Goal: Information Seeking & Learning: Compare options

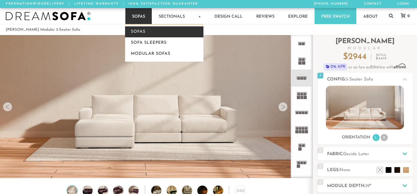
click at [138, 32] on link "Sofas" at bounding box center [164, 31] width 78 height 11
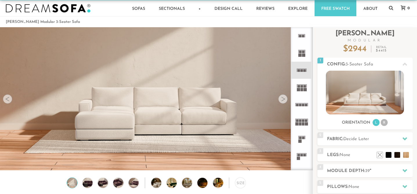
scroll to position [20, 0]
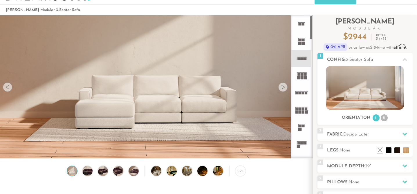
click at [304, 59] on rect at bounding box center [305, 58] width 3 height 3
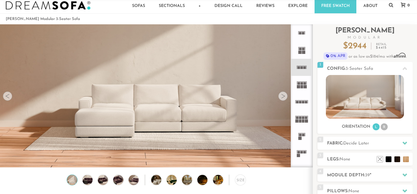
scroll to position [10, 0]
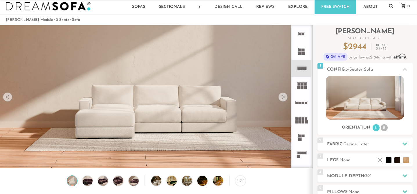
click at [280, 96] on div at bounding box center [282, 97] width 9 height 9
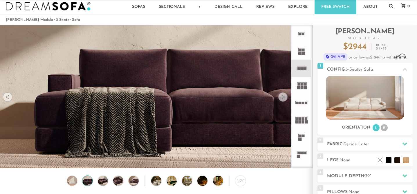
click at [280, 96] on div at bounding box center [282, 97] width 9 height 9
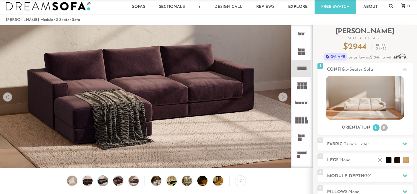
click at [280, 96] on div at bounding box center [282, 97] width 9 height 9
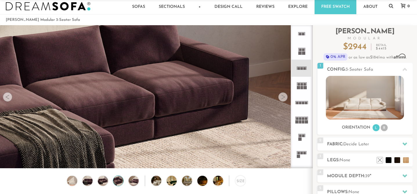
click at [280, 96] on div at bounding box center [282, 97] width 9 height 9
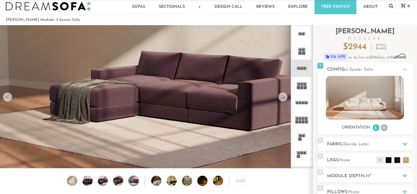
click at [280, 96] on div at bounding box center [282, 97] width 9 height 9
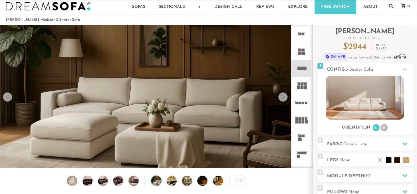
click at [280, 96] on div at bounding box center [282, 97] width 9 height 9
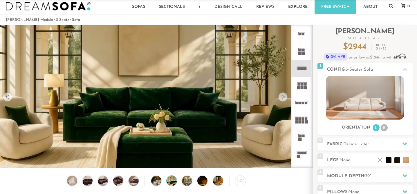
click at [280, 96] on div at bounding box center [282, 97] width 9 height 9
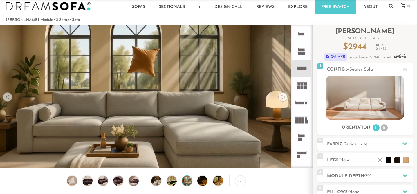
click at [10, 97] on div at bounding box center [7, 97] width 9 height 9
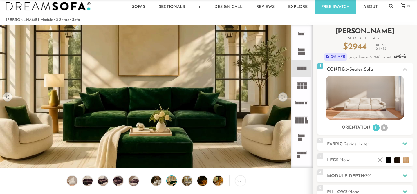
click at [383, 127] on li "R" at bounding box center [384, 128] width 7 height 7
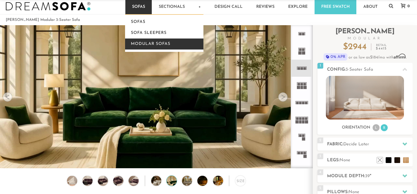
click at [150, 43] on link "Modular Sofas" at bounding box center [164, 44] width 78 height 11
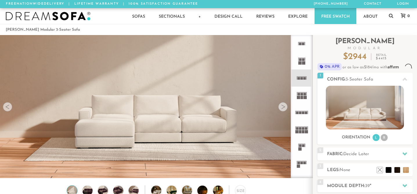
scroll to position [6377, 417]
click at [282, 109] on div at bounding box center [282, 106] width 9 height 9
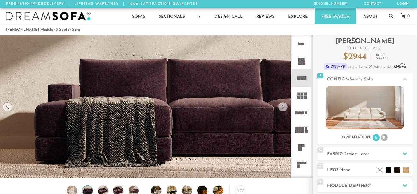
click at [282, 109] on div at bounding box center [282, 106] width 9 height 9
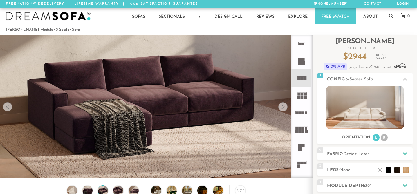
click at [282, 109] on div at bounding box center [282, 106] width 9 height 9
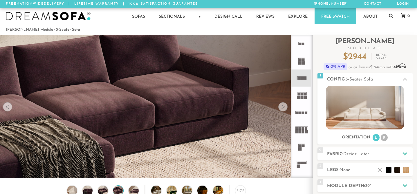
click at [282, 109] on div at bounding box center [282, 106] width 9 height 9
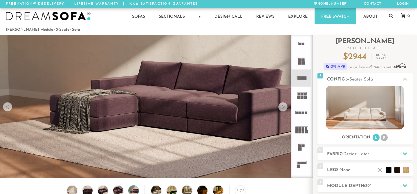
click at [282, 109] on div at bounding box center [282, 106] width 9 height 9
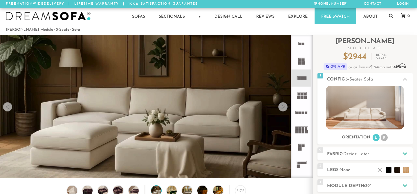
click at [282, 109] on div at bounding box center [282, 106] width 9 height 9
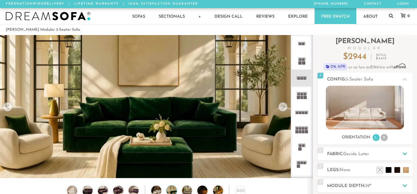
click at [8, 106] on div at bounding box center [7, 106] width 9 height 9
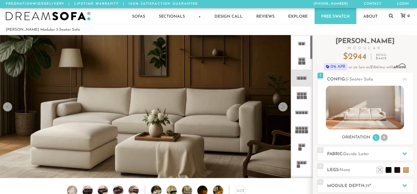
click at [299, 117] on icon at bounding box center [301, 112] width 17 height 17
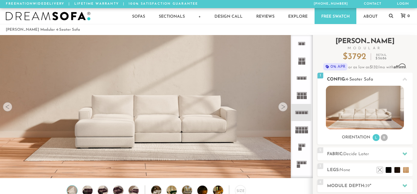
click at [349, 105] on img at bounding box center [365, 108] width 78 height 44
click at [385, 139] on li "R" at bounding box center [384, 137] width 7 height 7
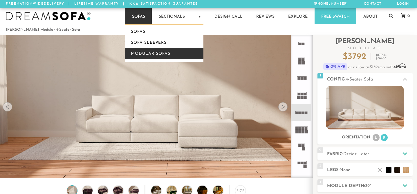
click at [139, 55] on link "Modular Sofas" at bounding box center [164, 53] width 78 height 11
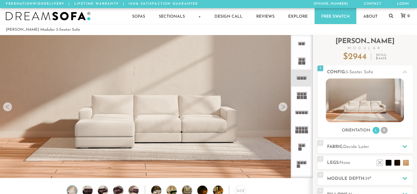
scroll to position [6377, 417]
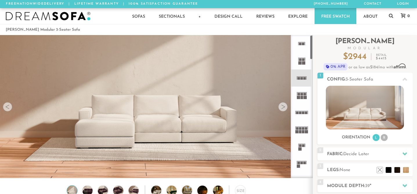
click at [305, 112] on icon at bounding box center [301, 112] width 17 height 17
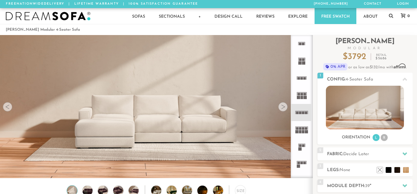
click at [299, 77] on icon at bounding box center [301, 78] width 17 height 17
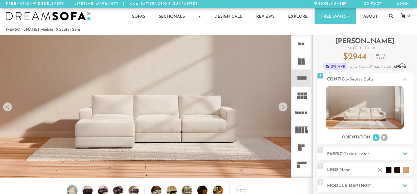
click at [281, 109] on div at bounding box center [282, 106] width 9 height 9
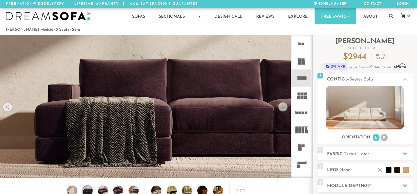
click at [281, 109] on div at bounding box center [282, 106] width 9 height 9
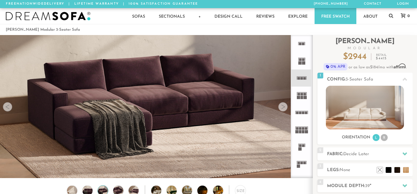
click at [281, 109] on div at bounding box center [282, 106] width 9 height 9
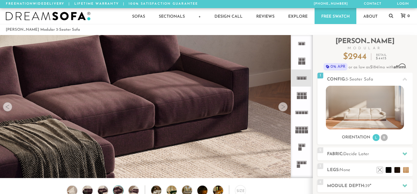
click at [281, 109] on div at bounding box center [282, 106] width 9 height 9
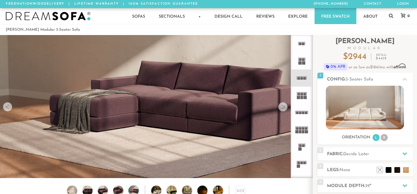
click at [281, 109] on div at bounding box center [282, 106] width 9 height 9
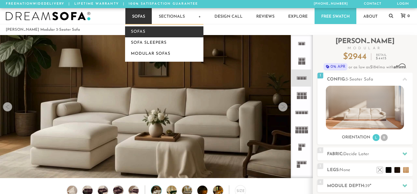
click at [137, 33] on link "Sofas" at bounding box center [164, 31] width 78 height 11
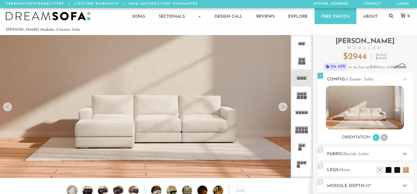
scroll to position [6377, 417]
click at [286, 107] on div at bounding box center [282, 106] width 9 height 9
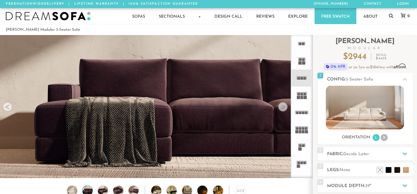
click at [286, 107] on div at bounding box center [282, 106] width 9 height 9
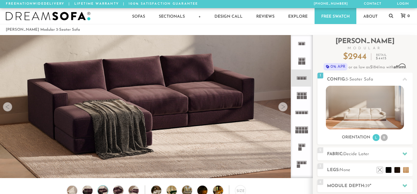
click at [286, 107] on div at bounding box center [282, 106] width 9 height 9
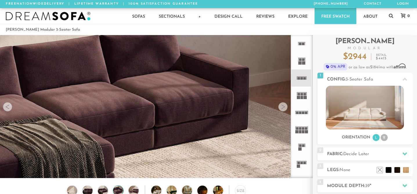
click at [286, 107] on div at bounding box center [282, 106] width 9 height 9
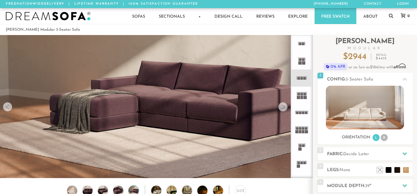
click at [286, 107] on div at bounding box center [282, 106] width 9 height 9
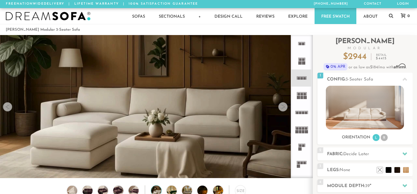
click at [286, 107] on div at bounding box center [282, 106] width 9 height 9
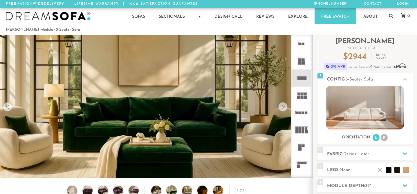
click at [286, 107] on div at bounding box center [282, 106] width 9 height 9
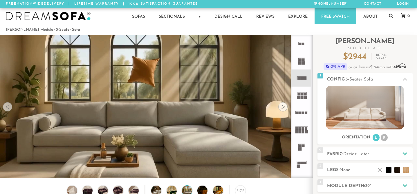
click at [286, 107] on div at bounding box center [282, 106] width 9 height 9
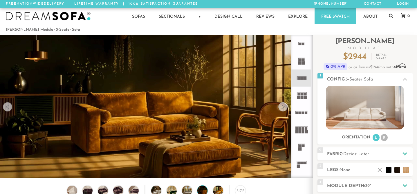
click at [286, 107] on div at bounding box center [282, 106] width 9 height 9
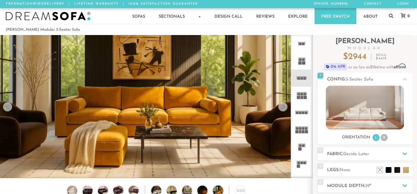
click at [286, 107] on div at bounding box center [282, 106] width 9 height 9
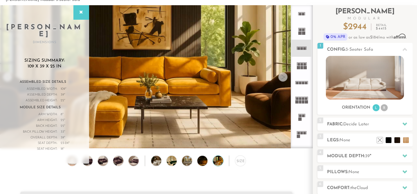
scroll to position [21, 0]
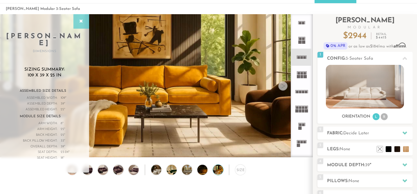
click at [84, 19] on icon at bounding box center [81, 21] width 6 height 5
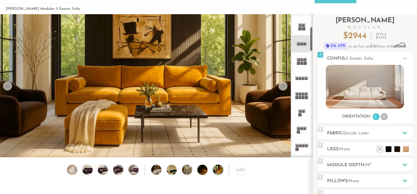
scroll to position [0, 0]
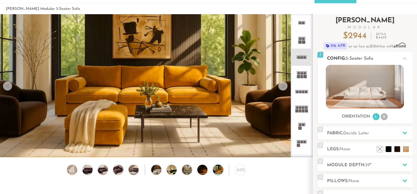
click at [384, 114] on li "R" at bounding box center [384, 116] width 7 height 7
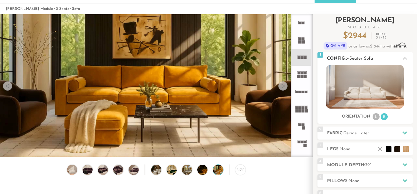
click at [375, 116] on li "L" at bounding box center [376, 116] width 7 height 7
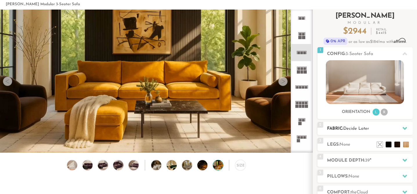
scroll to position [42, 0]
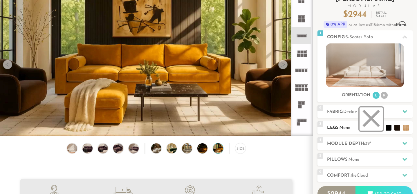
click at [372, 116] on li at bounding box center [371, 119] width 23 height 23
click at [407, 111] on div at bounding box center [405, 112] width 12 height 12
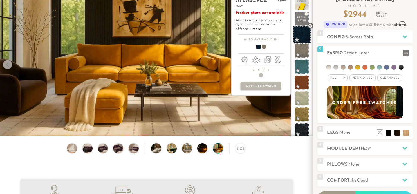
click at [302, 35] on span at bounding box center [302, 35] width 18 height 18
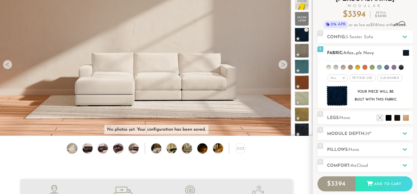
click at [339, 101] on img at bounding box center [337, 96] width 21 height 21
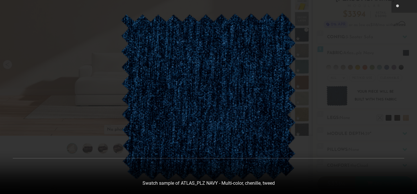
click at [384, 36] on div at bounding box center [208, 97] width 417 height 194
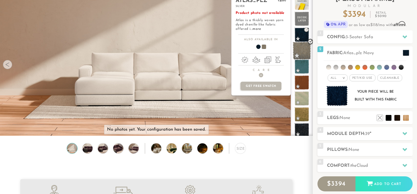
click at [299, 45] on span at bounding box center [302, 51] width 18 height 18
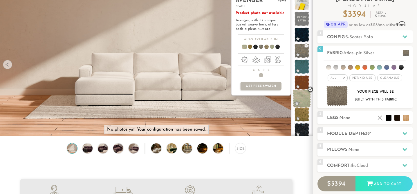
click at [302, 96] on span at bounding box center [302, 99] width 18 height 18
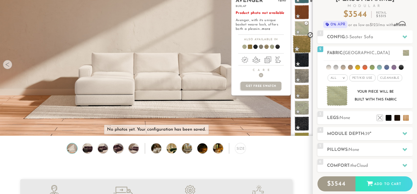
scroll to position [71, 0]
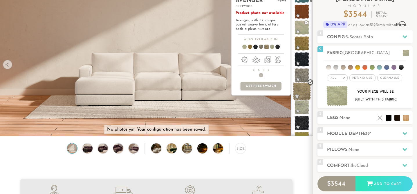
click at [302, 90] on span at bounding box center [302, 91] width 18 height 18
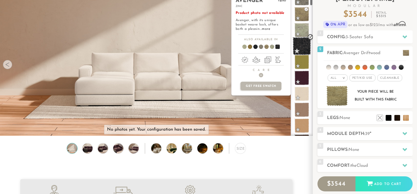
scroll to position [163, 0]
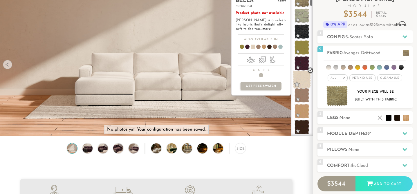
click at [304, 80] on span at bounding box center [302, 80] width 18 height 18
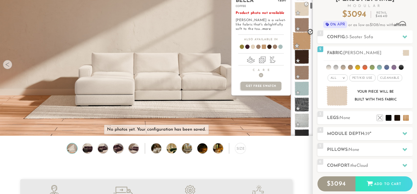
scroll to position [235, 0]
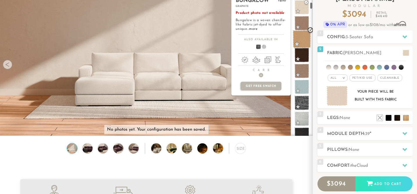
click at [303, 102] on span at bounding box center [302, 103] width 15 height 15
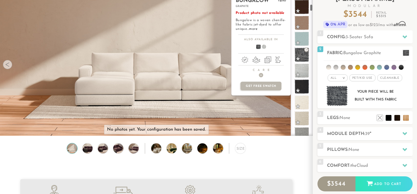
scroll to position [284, 0]
click at [302, 71] on span at bounding box center [302, 70] width 18 height 18
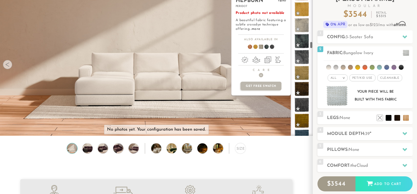
scroll to position [1207, 0]
click at [303, 70] on span at bounding box center [302, 73] width 18 height 18
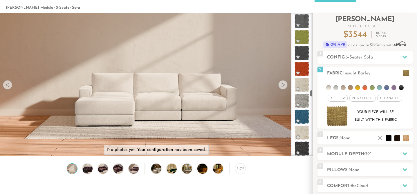
scroll to position [1902, 0]
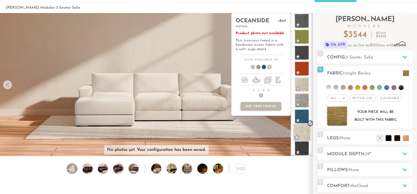
click at [303, 137] on span at bounding box center [302, 133] width 18 height 18
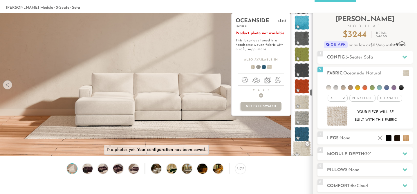
scroll to position [1881, 0]
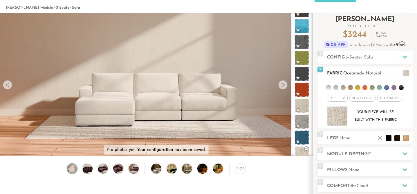
click at [342, 113] on img at bounding box center [337, 116] width 21 height 21
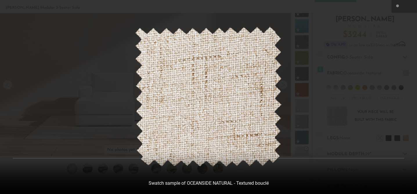
click at [399, 58] on div at bounding box center [208, 97] width 417 height 194
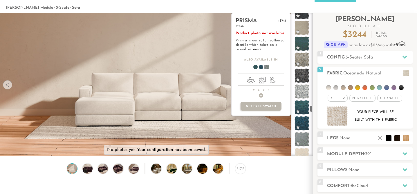
scroll to position [2279, 0]
click at [304, 90] on span at bounding box center [302, 91] width 18 height 18
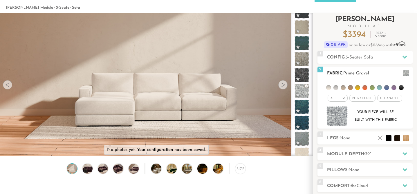
click at [340, 118] on img at bounding box center [337, 116] width 21 height 21
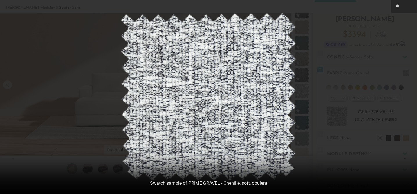
click at [386, 47] on div at bounding box center [208, 97] width 417 height 194
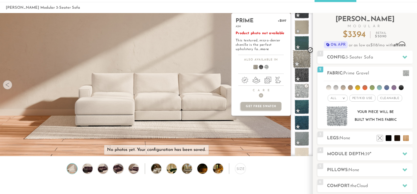
click at [302, 56] on span at bounding box center [302, 59] width 18 height 18
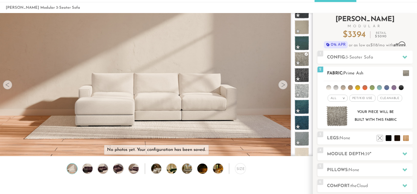
click at [337, 119] on img at bounding box center [337, 116] width 21 height 21
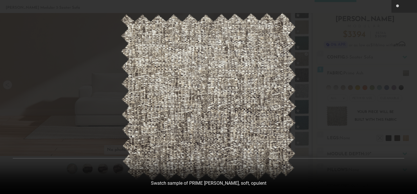
click at [394, 40] on div at bounding box center [208, 97] width 417 height 194
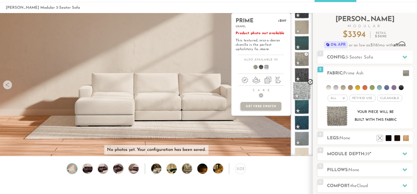
click at [302, 95] on span at bounding box center [302, 91] width 18 height 18
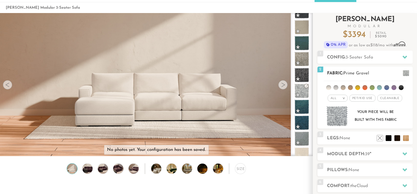
click at [338, 123] on img at bounding box center [337, 116] width 21 height 21
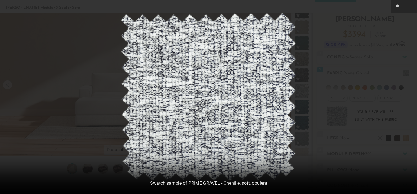
click at [385, 24] on div at bounding box center [208, 97] width 417 height 194
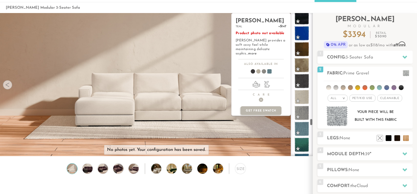
scroll to position [2609, 0]
click at [301, 112] on span at bounding box center [302, 112] width 18 height 18
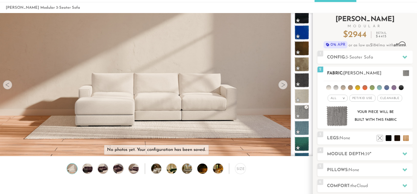
click at [344, 117] on img at bounding box center [337, 116] width 21 height 21
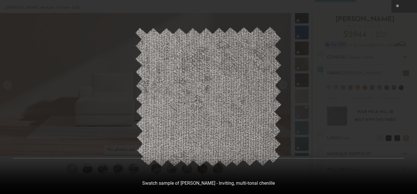
click at [393, 32] on div at bounding box center [208, 97] width 417 height 194
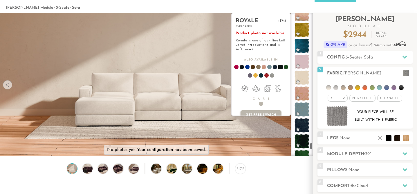
scroll to position [3357, 0]
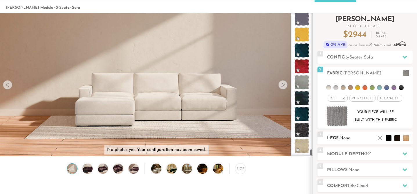
click at [346, 141] on h2 "Legs: None" at bounding box center [370, 138] width 86 height 7
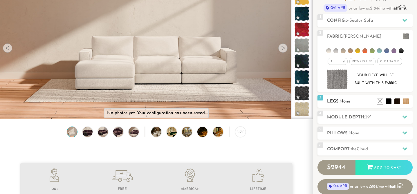
scroll to position [67, 0]
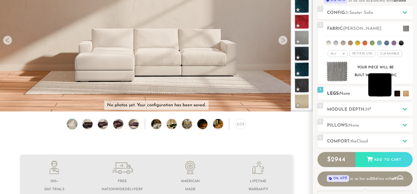
click at [390, 94] on li at bounding box center [379, 84] width 23 height 23
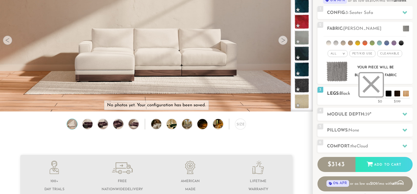
click at [377, 96] on li at bounding box center [371, 84] width 23 height 23
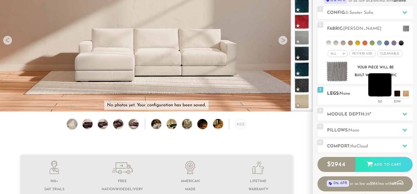
click at [388, 94] on li at bounding box center [379, 84] width 23 height 23
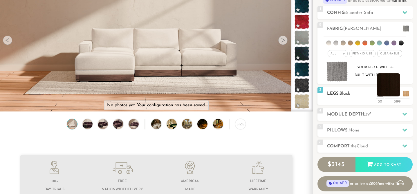
click at [399, 95] on li at bounding box center [388, 84] width 23 height 23
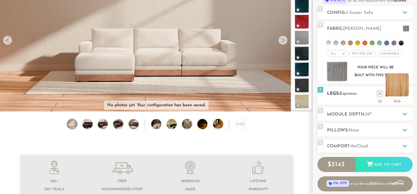
click at [408, 96] on li at bounding box center [397, 84] width 23 height 23
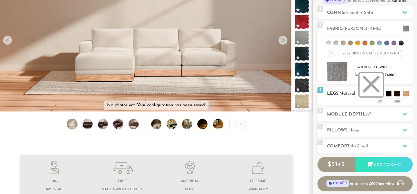
click at [378, 94] on li at bounding box center [371, 84] width 23 height 23
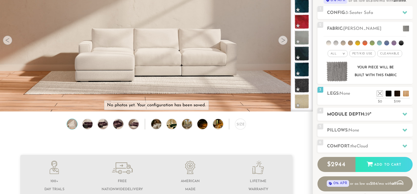
click at [351, 114] on h2 "Module Depth: 39 "" at bounding box center [370, 114] width 86 height 7
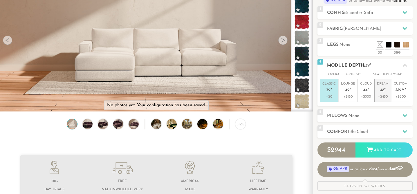
click at [383, 91] on span "48" at bounding box center [382, 90] width 4 height 5
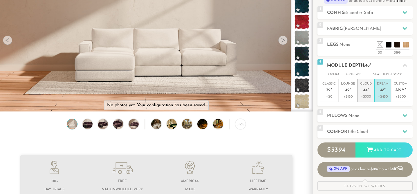
click at [364, 93] on p "Cloud 44 "" at bounding box center [366, 88] width 12 height 12
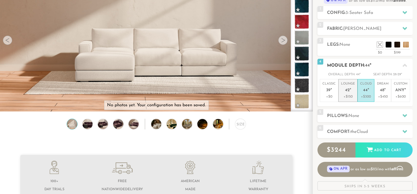
click at [345, 96] on p "+$150" at bounding box center [348, 96] width 14 height 5
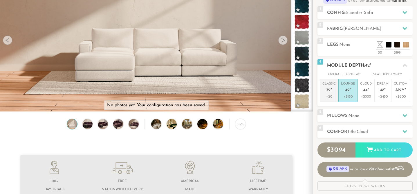
click at [323, 98] on p "+$0" at bounding box center [328, 96] width 13 height 5
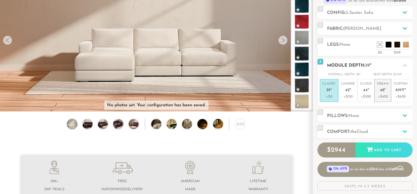
click at [380, 95] on p "+$450" at bounding box center [383, 96] width 12 height 5
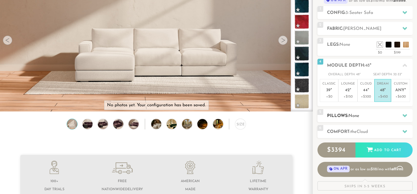
click at [366, 115] on h2 "Pillows: None" at bounding box center [370, 116] width 86 height 7
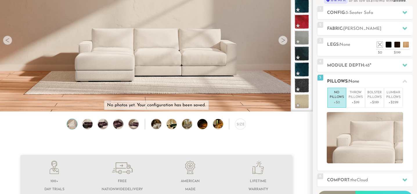
click at [391, 83] on h2 "Pillows: None" at bounding box center [370, 81] width 86 height 7
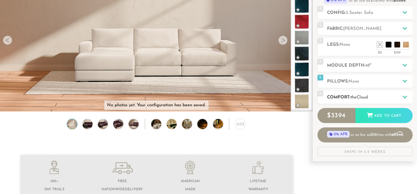
click at [381, 94] on h2 "Comfort: the Cloud" at bounding box center [370, 97] width 86 height 7
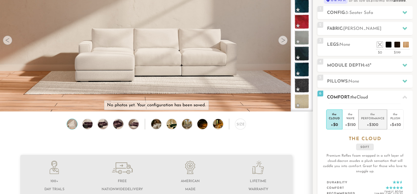
click at [380, 115] on div "the" at bounding box center [373, 114] width 24 height 6
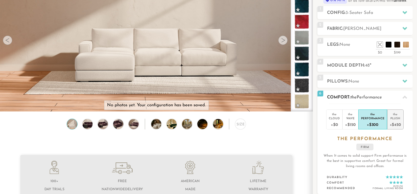
click at [396, 117] on div "Plush" at bounding box center [395, 118] width 11 height 4
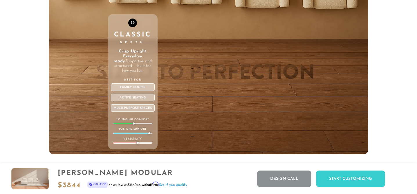
scroll to position [2014, 0]
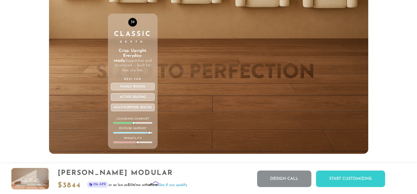
click at [140, 123] on div at bounding box center [132, 122] width 39 height 1
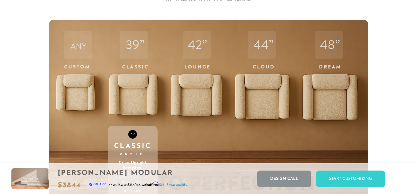
scroll to position [1902, 0]
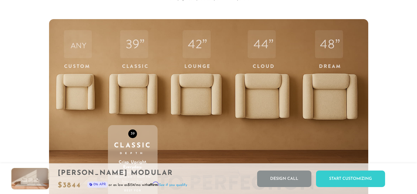
click at [114, 98] on div "39 Classic Depth Crisp. Upright. Everyday-ready. Supportive and structured — bu…" at bounding box center [133, 142] width 50 height 247
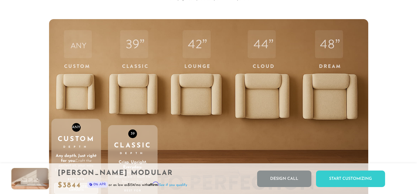
click at [92, 101] on div "ANY Custom Depth Any depth. Just right for you. Craft the perfect sit, your way…" at bounding box center [76, 142] width 50 height 247
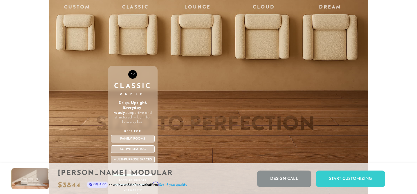
scroll to position [1962, 0]
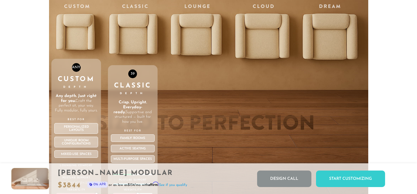
click at [88, 39] on div "ANY Custom Depth Any depth. Just right for you. Craft the perfect sit, your way…" at bounding box center [76, 82] width 50 height 247
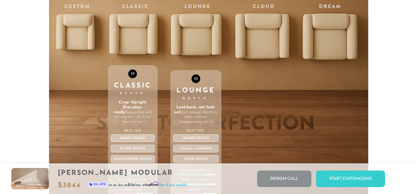
click at [190, 40] on div "42 Lounge Depth Laid-back, not laid-out. Just enough depth to relax, without di…" at bounding box center [195, 82] width 51 height 247
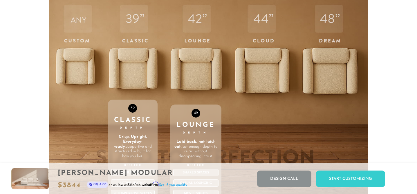
scroll to position [1924, 0]
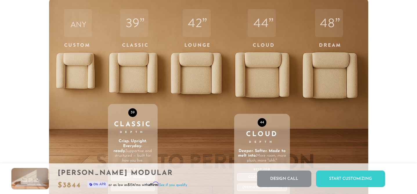
click at [273, 78] on div "44 Cloud Depth Deeper. Softer. Made to melt into. More room, more plush, more "…" at bounding box center [262, 121] width 56 height 247
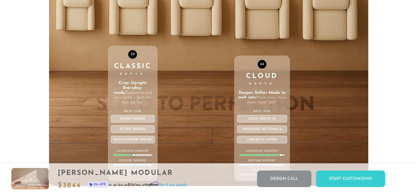
scroll to position [1941, 0]
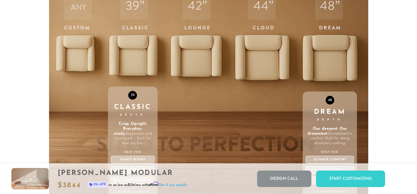
click at [333, 66] on div "48 Dream Depth Our deepest. Our dreamiest. Unmatched in comfort. Built for doin…" at bounding box center [330, 104] width 54 height 247
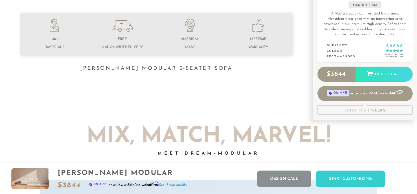
scroll to position [0, 0]
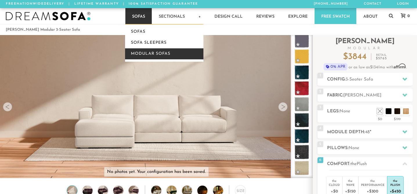
click at [141, 53] on link "Modular Sofas" at bounding box center [164, 53] width 78 height 11
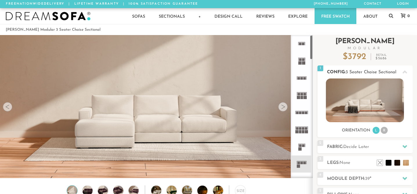
scroll to position [6377, 417]
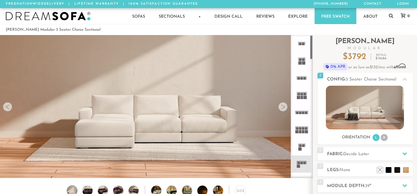
click at [301, 78] on rect at bounding box center [302, 78] width 3 height 3
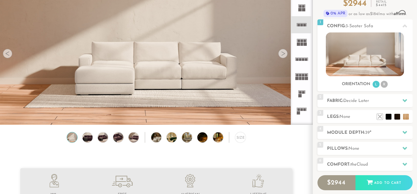
scroll to position [48, 0]
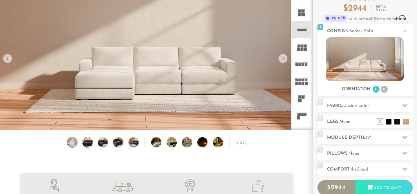
click at [85, 145] on img at bounding box center [87, 143] width 12 height 10
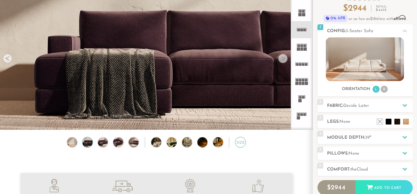
click at [239, 147] on div "Size" at bounding box center [240, 142] width 11 height 11
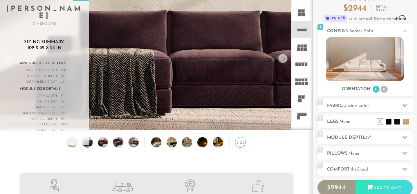
click at [239, 146] on div "Size" at bounding box center [240, 142] width 11 height 11
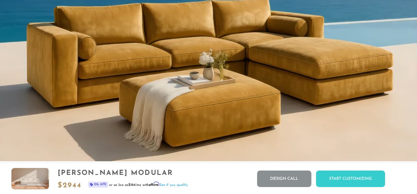
scroll to position [543, 0]
click at [196, 59] on video "Your browser does not support HTML5 video." at bounding box center [208, 4] width 417 height 314
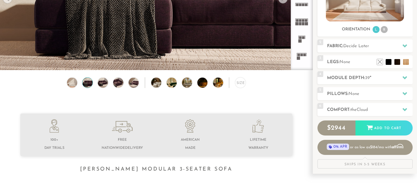
scroll to position [107, 0]
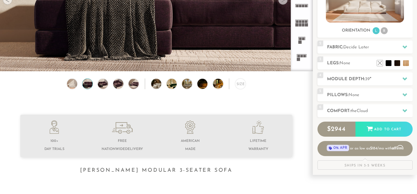
click at [89, 85] on img at bounding box center [87, 84] width 12 height 10
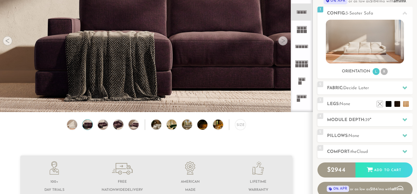
scroll to position [58, 0]
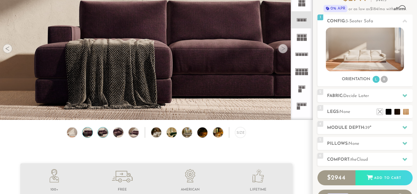
click at [104, 131] on img at bounding box center [103, 133] width 12 height 10
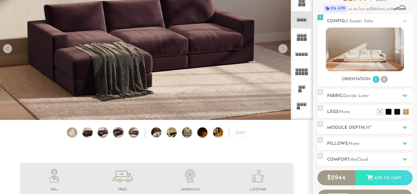
click at [123, 134] on img at bounding box center [118, 133] width 12 height 10
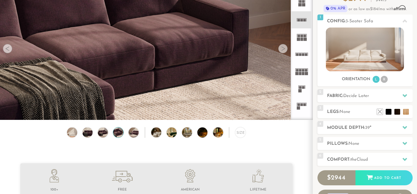
click at [139, 134] on div "Size" at bounding box center [156, 134] width 313 height 14
click at [134, 134] on img at bounding box center [134, 133] width 12 height 10
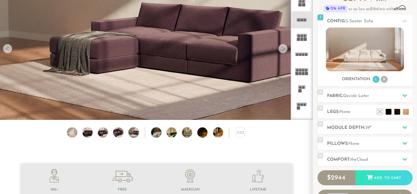
click at [154, 134] on img at bounding box center [160, 133] width 18 height 10
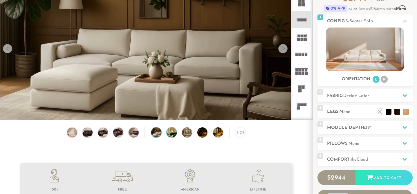
click at [172, 134] on img at bounding box center [176, 133] width 18 height 10
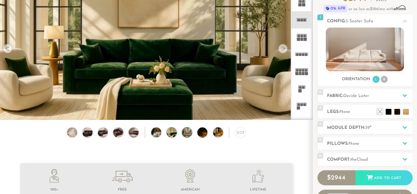
click at [185, 133] on img at bounding box center [191, 133] width 18 height 10
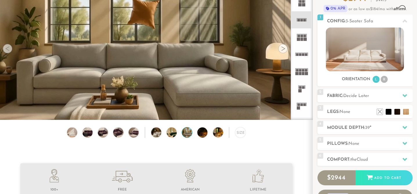
click at [188, 134] on img at bounding box center [191, 133] width 18 height 10
click at [200, 134] on img at bounding box center [206, 133] width 18 height 10
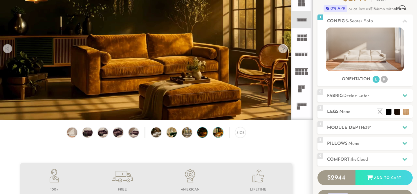
click at [219, 133] on img at bounding box center [222, 133] width 18 height 10
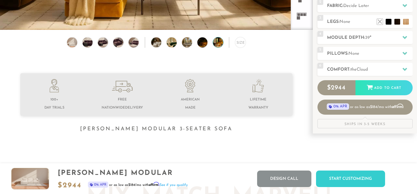
scroll to position [0, 0]
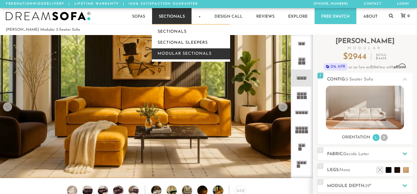
click at [182, 53] on link "Modular Sectionals" at bounding box center [191, 53] width 78 height 11
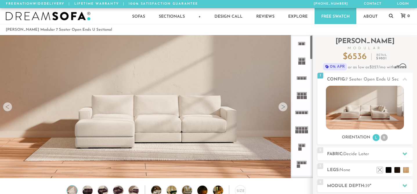
click at [300, 78] on rect at bounding box center [299, 78] width 3 height 3
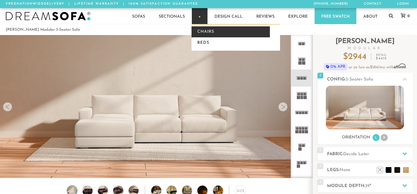
click at [204, 31] on link "Chairs" at bounding box center [231, 31] width 78 height 11
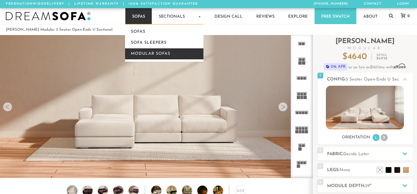
click at [141, 49] on link "Modular Sofas" at bounding box center [164, 53] width 78 height 11
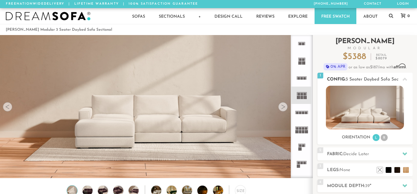
click at [370, 111] on img at bounding box center [365, 108] width 78 height 44
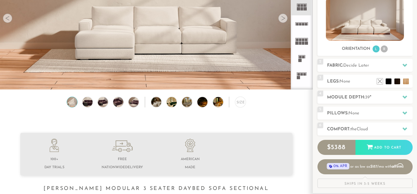
scroll to position [92, 0]
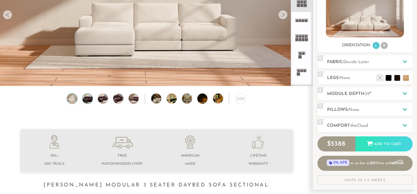
click at [87, 103] on img at bounding box center [87, 99] width 12 height 10
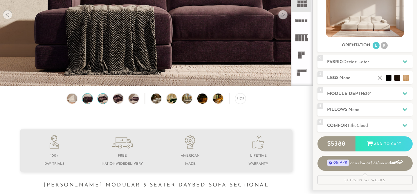
click at [106, 101] on img at bounding box center [103, 99] width 12 height 10
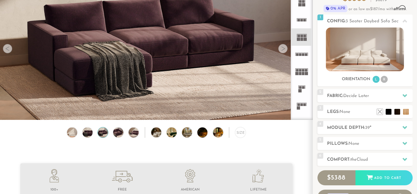
scroll to position [57, 0]
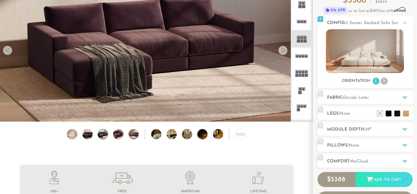
click at [104, 136] on img at bounding box center [103, 134] width 12 height 10
click at [119, 136] on img at bounding box center [118, 134] width 12 height 10
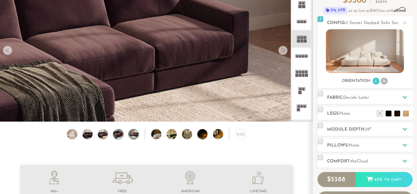
click at [138, 135] on img at bounding box center [134, 134] width 12 height 10
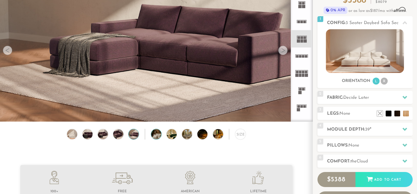
click at [152, 136] on img at bounding box center [160, 134] width 18 height 10
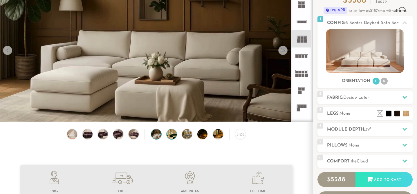
click at [173, 134] on img at bounding box center [176, 134] width 18 height 10
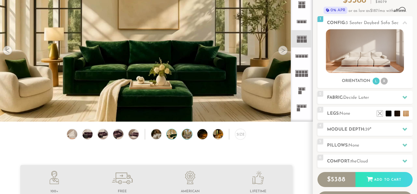
click at [187, 134] on img at bounding box center [191, 134] width 18 height 10
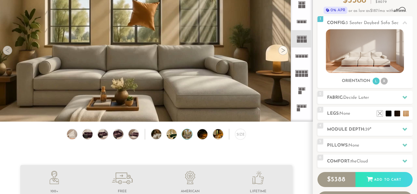
click at [209, 135] on div "Size" at bounding box center [156, 136] width 313 height 14
click at [219, 134] on img at bounding box center [222, 134] width 18 height 10
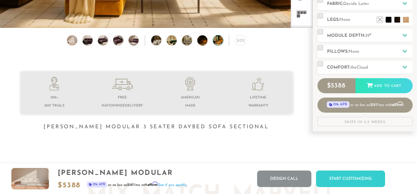
scroll to position [0, 0]
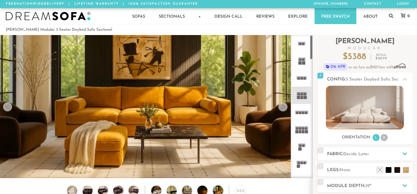
click at [300, 112] on rect at bounding box center [300, 113] width 3 height 3
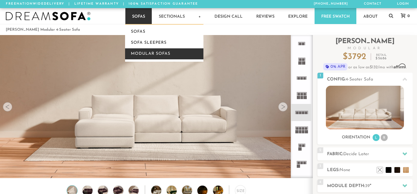
click at [146, 53] on link "Modular Sofas" at bounding box center [164, 53] width 78 height 11
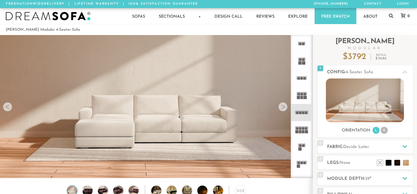
scroll to position [6377, 417]
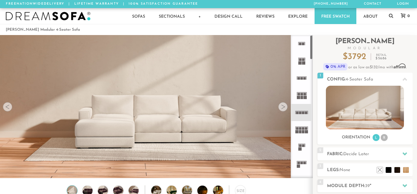
click at [305, 113] on rect at bounding box center [306, 113] width 3 height 3
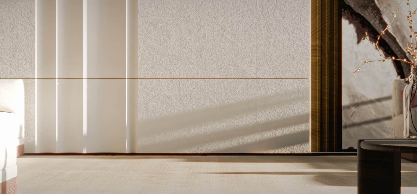
scroll to position [1148, 0]
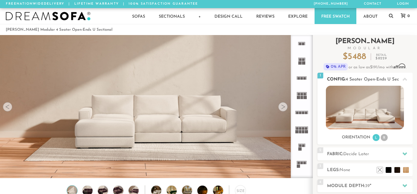
scroll to position [69, 0]
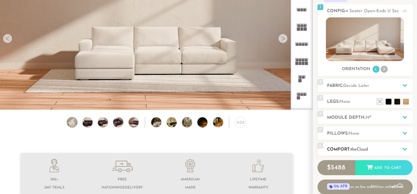
click at [347, 146] on div "6 Comfort: the Cloud soft" at bounding box center [365, 149] width 95 height 13
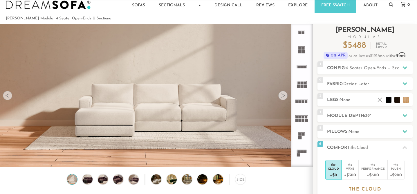
scroll to position [0, 0]
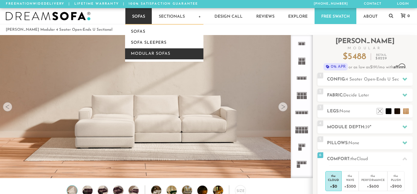
click at [138, 53] on link "Modular Sofas" at bounding box center [164, 53] width 78 height 11
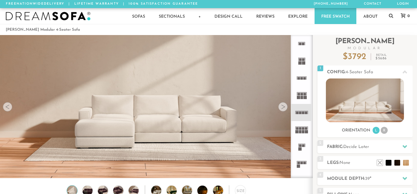
scroll to position [6377, 417]
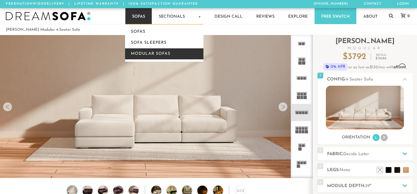
click at [137, 55] on link "Modular Sofas" at bounding box center [164, 53] width 78 height 11
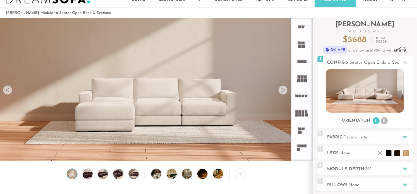
scroll to position [25, 0]
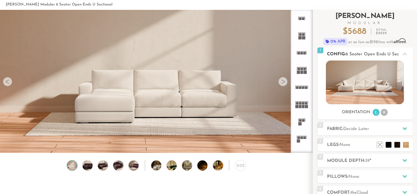
click at [376, 93] on img at bounding box center [365, 83] width 78 height 44
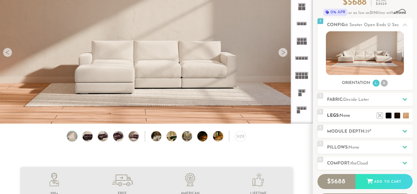
scroll to position [56, 0]
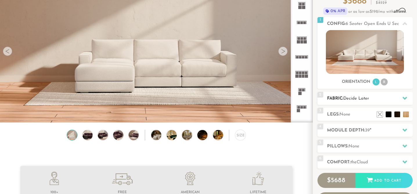
click at [364, 93] on div "2 Fabric: Decide Later" at bounding box center [365, 98] width 95 height 13
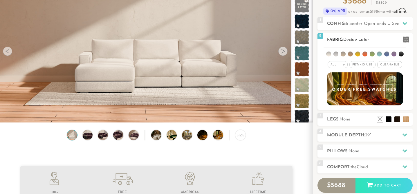
click at [364, 33] on div "2 Fabric: Decide Later" at bounding box center [365, 39] width 95 height 13
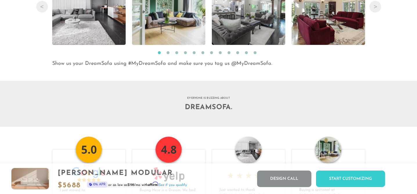
scroll to position [5936, 0]
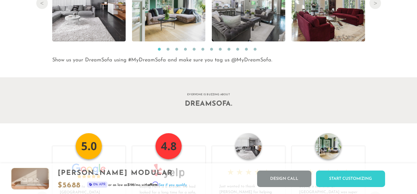
click at [25, 181] on img at bounding box center [30, 179] width 37 height 21
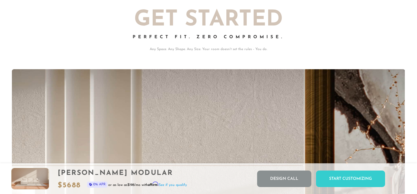
scroll to position [0, 0]
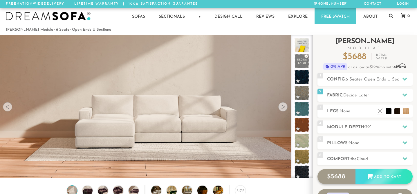
click at [334, 176] on span "5688" at bounding box center [338, 177] width 15 height 7
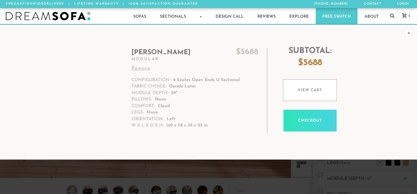
scroll to position [6377, 417]
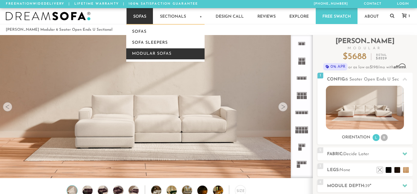
click at [142, 53] on link "Modular Sofas" at bounding box center [165, 53] width 78 height 11
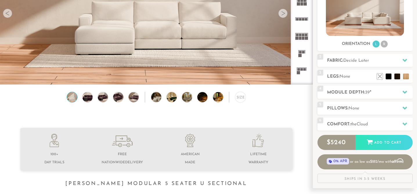
scroll to position [94, 0]
click at [372, 16] on img at bounding box center [365, 14] width 78 height 44
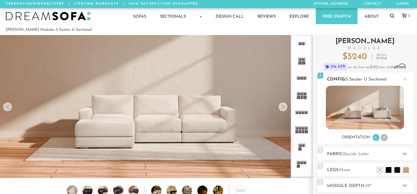
click at [386, 138] on li "R" at bounding box center [384, 137] width 7 height 7
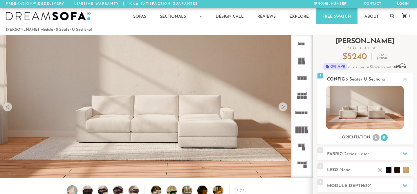
click at [375, 139] on li "L" at bounding box center [376, 137] width 7 height 7
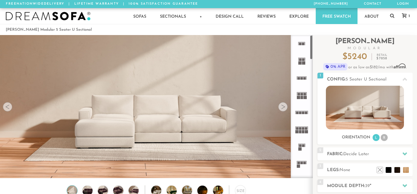
click at [285, 107] on div at bounding box center [282, 106] width 9 height 9
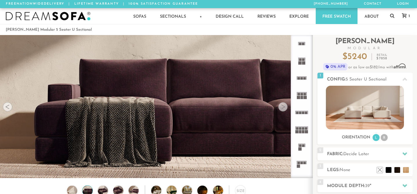
click at [285, 107] on div at bounding box center [282, 106] width 9 height 9
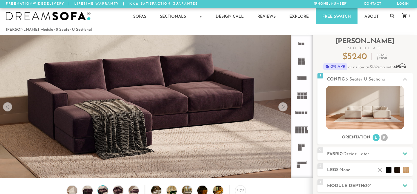
click at [285, 107] on div at bounding box center [282, 106] width 9 height 9
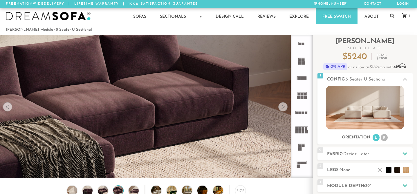
click at [285, 107] on div at bounding box center [282, 106] width 9 height 9
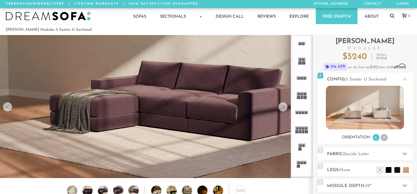
click at [285, 107] on div at bounding box center [282, 106] width 9 height 9
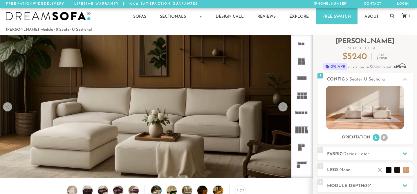
click at [285, 107] on div at bounding box center [282, 106] width 9 height 9
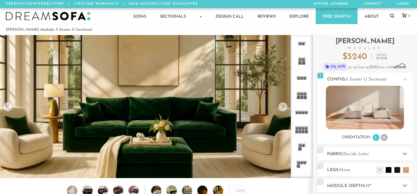
click at [285, 107] on div at bounding box center [282, 106] width 9 height 9
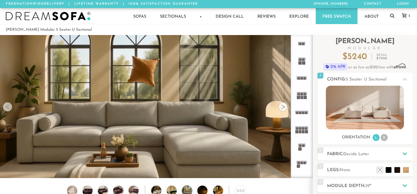
click at [285, 107] on div at bounding box center [282, 106] width 9 height 9
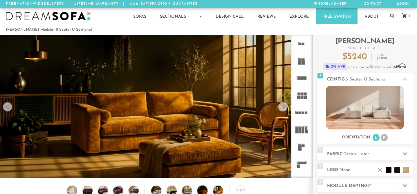
click at [285, 107] on div at bounding box center [282, 106] width 9 height 9
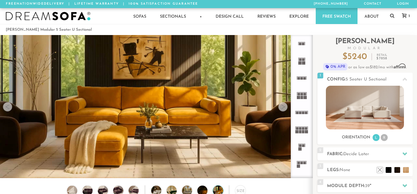
click at [285, 107] on div at bounding box center [282, 106] width 9 height 9
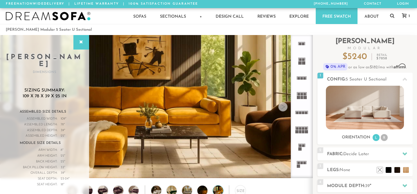
click at [285, 107] on div at bounding box center [282, 106] width 9 height 9
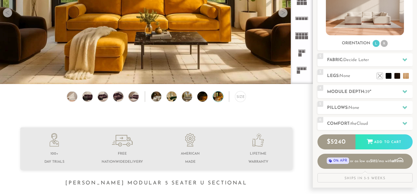
scroll to position [89, 0]
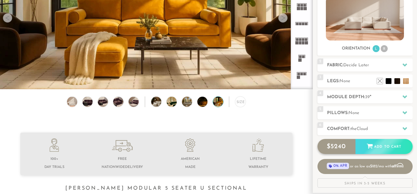
click at [370, 149] on icon at bounding box center [370, 146] width 6 height 6
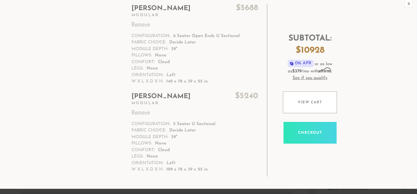
scroll to position [31, 0]
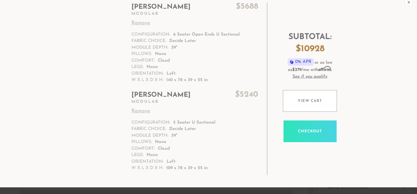
click at [148, 21] on link "Remove" at bounding box center [194, 23] width 127 height 8
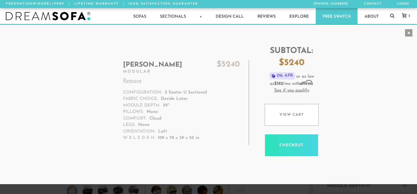
click at [411, 31] on div "x" at bounding box center [409, 33] width 8 height 8
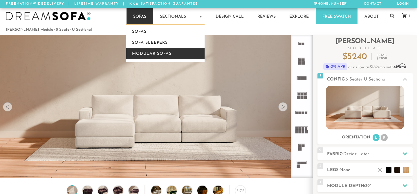
click at [143, 51] on link "Modular Sofas" at bounding box center [165, 53] width 78 height 11
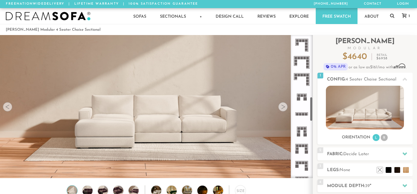
scroll to position [361, 0]
click at [349, 116] on img at bounding box center [365, 108] width 78 height 44
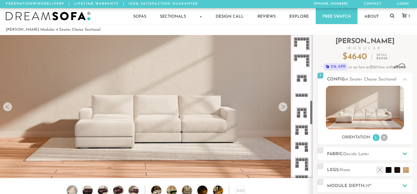
scroll to position [378, 0]
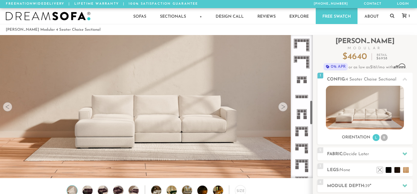
click at [300, 95] on icon at bounding box center [301, 96] width 17 height 17
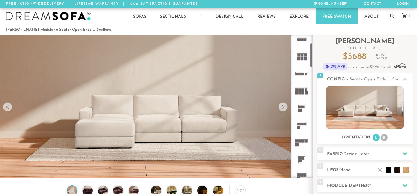
scroll to position [35, 0]
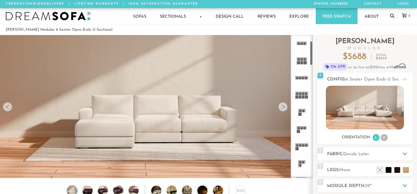
click at [302, 77] on rect at bounding box center [303, 78] width 3 height 3
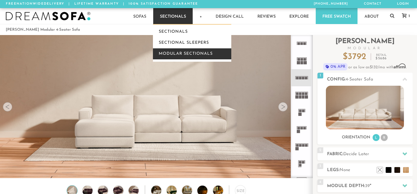
click at [173, 53] on link "Modular Sectionals" at bounding box center [192, 53] width 78 height 11
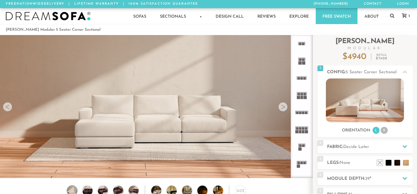
scroll to position [6377, 417]
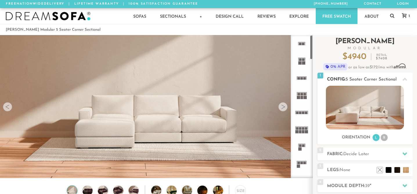
click at [364, 116] on img at bounding box center [365, 108] width 78 height 44
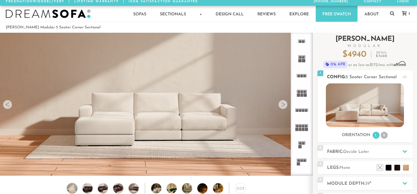
scroll to position [0, 0]
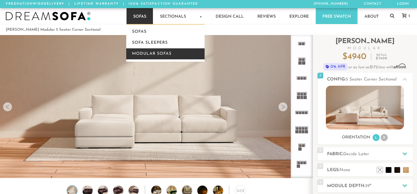
click at [142, 55] on link "Modular Sofas" at bounding box center [165, 53] width 78 height 11
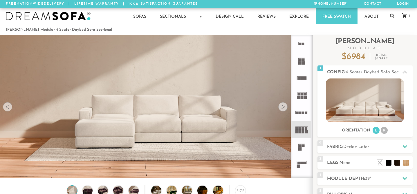
scroll to position [6377, 417]
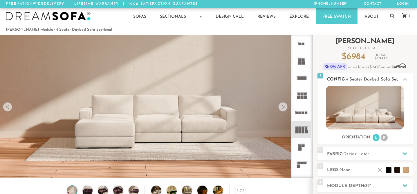
click at [363, 111] on img at bounding box center [365, 108] width 78 height 44
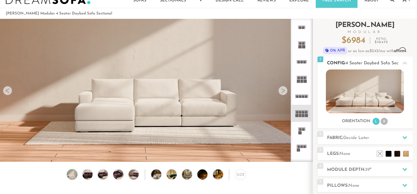
scroll to position [14, 0]
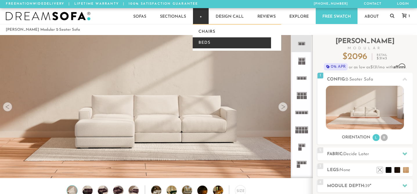
click at [205, 44] on link "Beds" at bounding box center [232, 42] width 78 height 11
